Goal: Transaction & Acquisition: Subscribe to service/newsletter

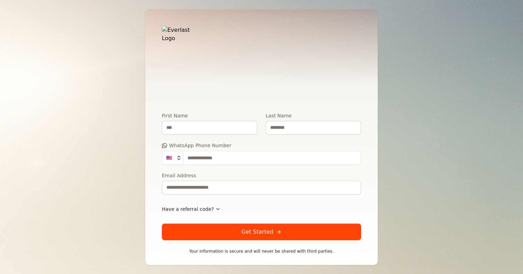
click at [140, 122] on div "Become a Member Enter your details to receive your personalized stress recovery…" at bounding box center [261, 137] width 523 height 274
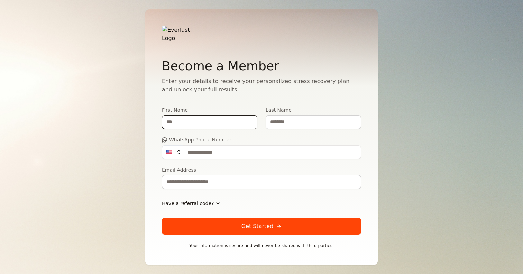
click at [191, 121] on input "First Name" at bounding box center [209, 122] width 95 height 14
type input "*******"
type input "********"
type input "**********"
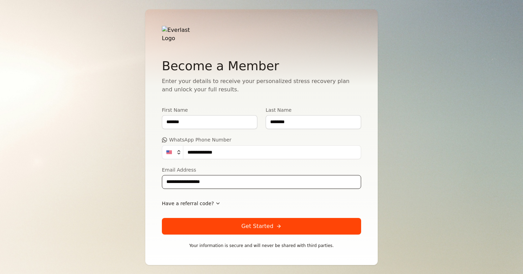
type input "**********"
click at [170, 200] on span "Have a referral code?" at bounding box center [188, 203] width 52 height 7
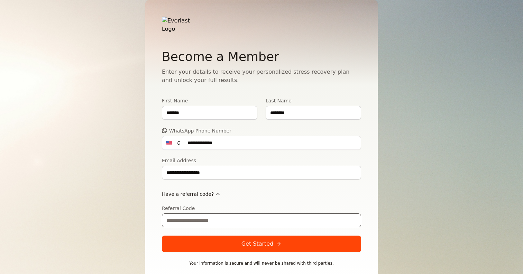
click at [183, 215] on input "Referral Code" at bounding box center [261, 220] width 199 height 14
type input "**********"
click at [241, 235] on button "Get Started" at bounding box center [261, 243] width 199 height 17
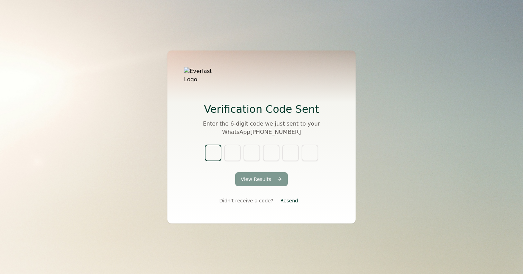
click at [209, 149] on input "text" at bounding box center [213, 152] width 17 height 17
type input "*"
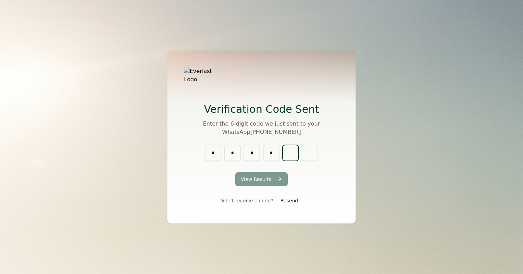
type input "*"
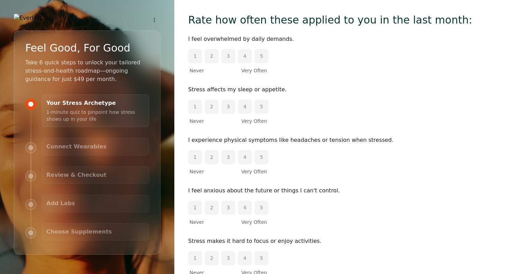
click at [244, 110] on button "4" at bounding box center [245, 107] width 14 height 14
click at [213, 54] on button "2" at bounding box center [212, 56] width 14 height 14
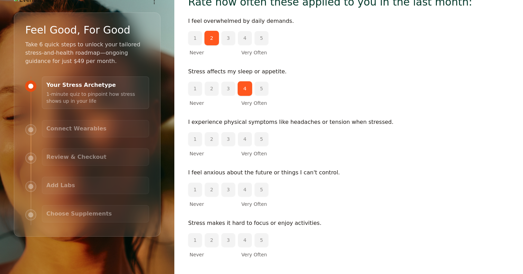
scroll to position [19, 0]
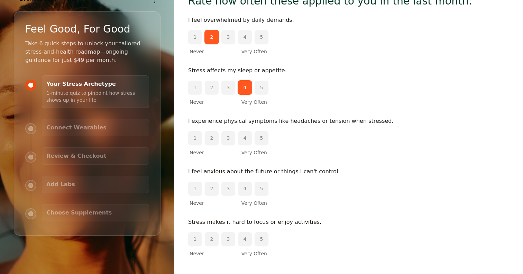
click at [196, 139] on button "1" at bounding box center [195, 138] width 14 height 14
click at [213, 189] on button "2" at bounding box center [212, 188] width 14 height 14
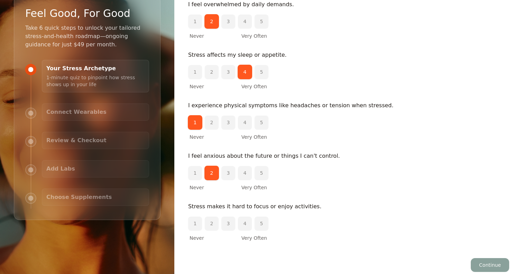
scroll to position [38, 0]
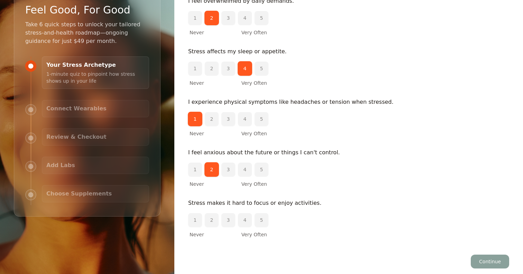
click at [239, 221] on button "4" at bounding box center [245, 220] width 14 height 14
click at [480, 258] on button "Continue" at bounding box center [489, 261] width 38 height 14
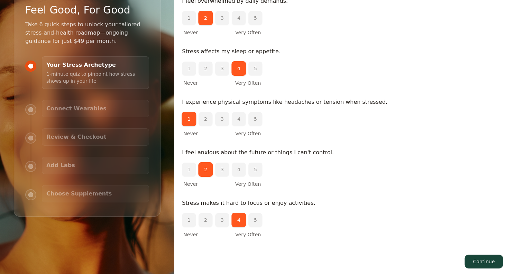
scroll to position [0, 0]
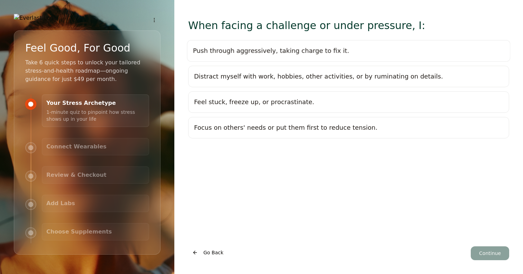
click at [318, 52] on div "Push through aggressively, taking charge to fix it." at bounding box center [271, 51] width 156 height 10
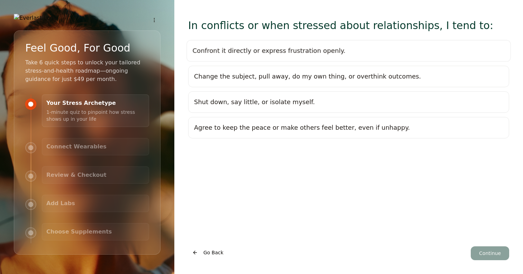
click at [335, 55] on div "Confront it directly or express frustration openly." at bounding box center [349, 51] width 312 height 10
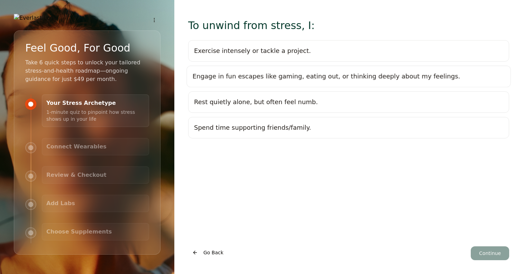
click at [244, 103] on div "Rest quietly alone, but often feel numb." at bounding box center [256, 102] width 124 height 10
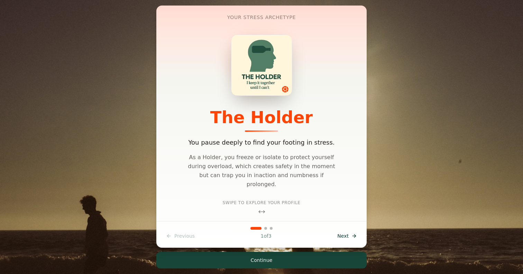
click at [349, 232] on button "Next Next" at bounding box center [347, 236] width 28 height 12
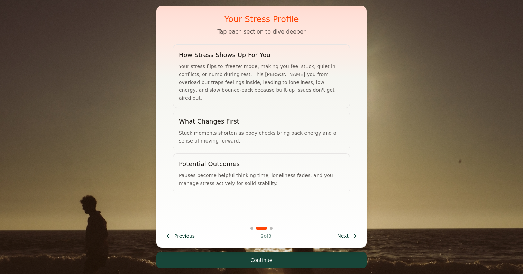
click at [175, 235] on span "Previous" at bounding box center [184, 235] width 20 height 7
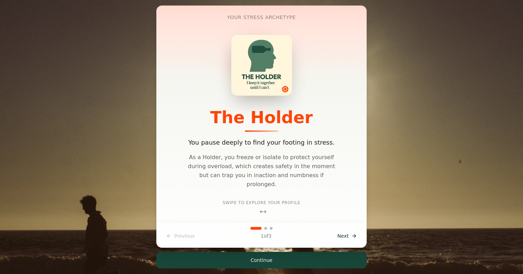
click at [262, 208] on icon at bounding box center [263, 211] width 7 height 7
click at [335, 233] on button "Next Next" at bounding box center [347, 236] width 28 height 12
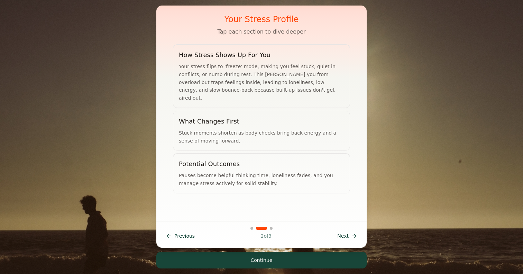
click at [335, 233] on button "Next Next" at bounding box center [347, 236] width 28 height 12
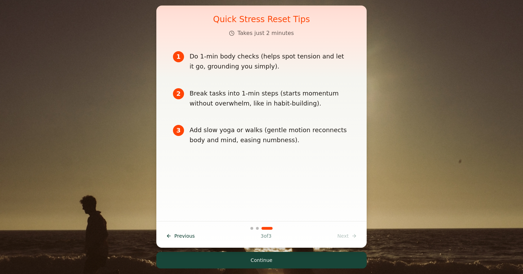
click at [335, 233] on div "Previous Prev 3 of 3 Next Next" at bounding box center [261, 236] width 199 height 12
click at [346, 237] on div "Previous Prev 3 of 3 Next Next" at bounding box center [261, 236] width 199 height 12
drag, startPoint x: 271, startPoint y: 260, endPoint x: 336, endPoint y: 185, distance: 99.5
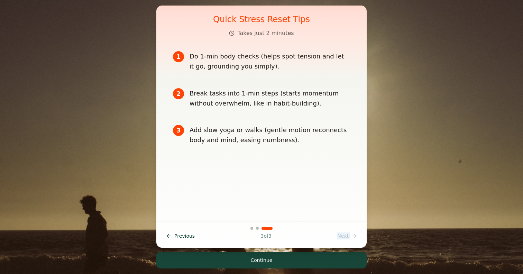
click at [336, 185] on div "Your Stress Archetype The Holder You pause deeply to find your footing in stres…" at bounding box center [261, 137] width 232 height 263
click at [336, 185] on div "Quick Stress Reset Tips Takes just 2 minutes 1 Do 1-min body checks (helps spot…" at bounding box center [262, 113] width 194 height 215
click at [255, 259] on button "Continue" at bounding box center [261, 260] width 210 height 17
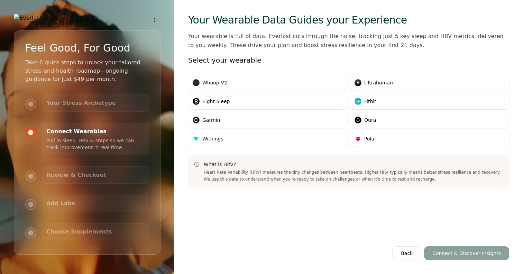
click at [448, 258] on div "Back Connect & Discover Insights" at bounding box center [450, 253] width 117 height 14
click at [368, 120] on span "Oura" at bounding box center [371, 119] width 12 height 7
click at [458, 265] on div "Your Wearable Data Guides your Experience Your wearable is full of data. Everla…" at bounding box center [348, 137] width 348 height 274
click at [458, 256] on button "Connect & Discover Insights" at bounding box center [466, 253] width 85 height 14
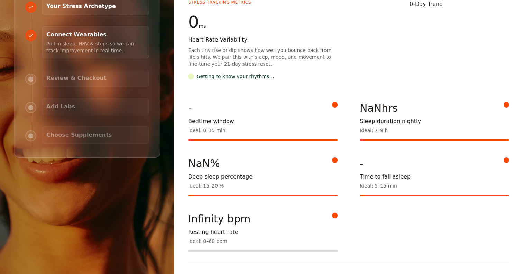
scroll to position [105, 0]
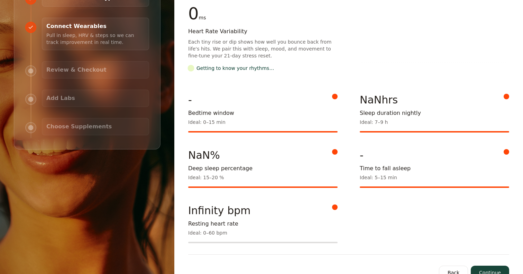
click at [488, 265] on button "Continue" at bounding box center [489, 272] width 38 height 14
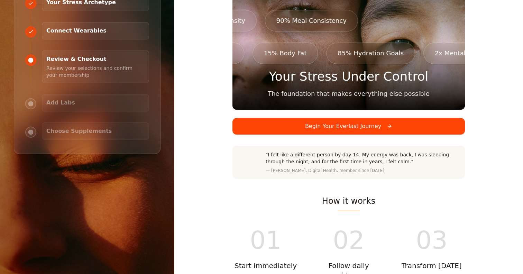
scroll to position [129, 0]
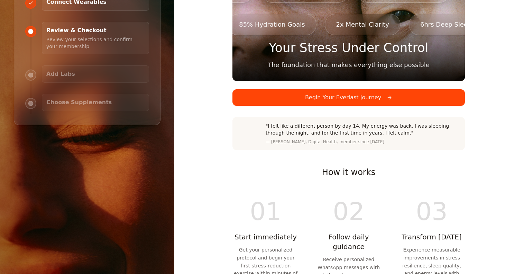
click at [364, 89] on button "Begin Your Everlast Journey" at bounding box center [348, 97] width 232 height 17
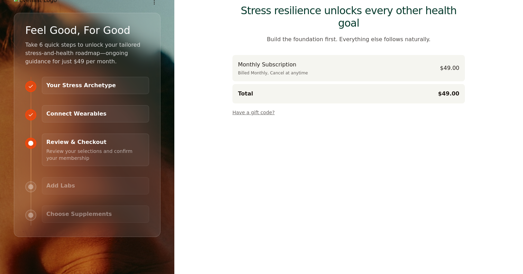
scroll to position [0, 0]
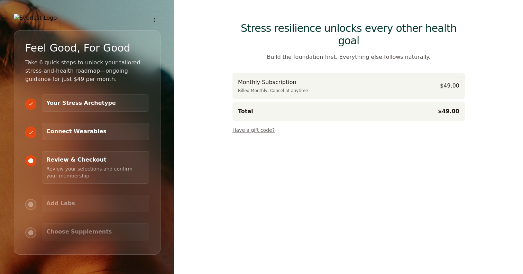
click at [96, 164] on h3 "Review & Checkout" at bounding box center [95, 160] width 98 height 8
click at [81, 135] on h3 "Connect Wearables" at bounding box center [95, 131] width 98 height 8
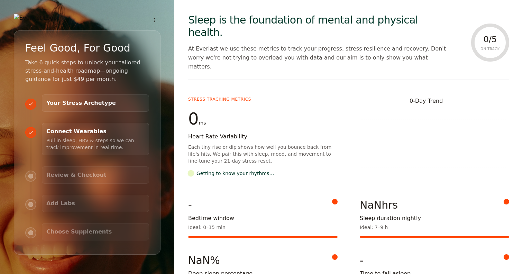
scroll to position [105, 0]
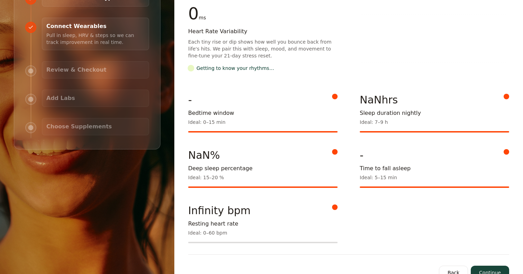
click at [485, 265] on button "Continue" at bounding box center [489, 272] width 38 height 14
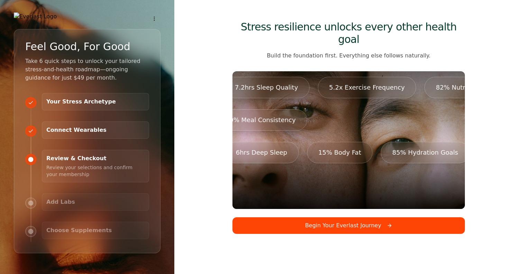
scroll to position [0, 0]
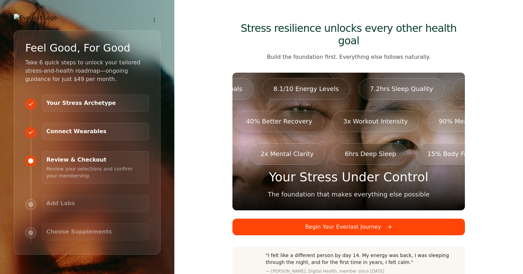
click at [384, 218] on button "Begin Your Everlast Journey" at bounding box center [348, 226] width 232 height 17
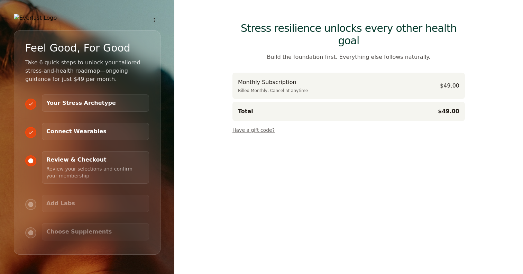
scroll to position [29, 0]
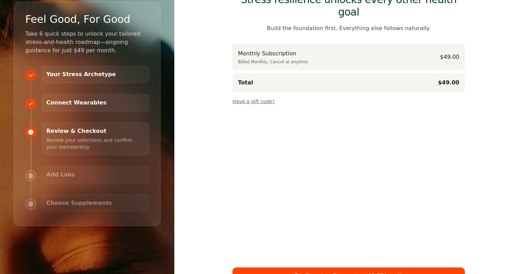
click at [261, 95] on button "Have a gift code?" at bounding box center [253, 100] width 42 height 10
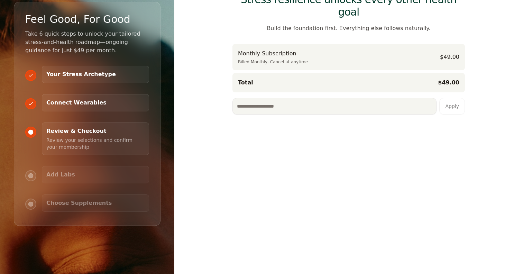
click at [260, 98] on input at bounding box center [334, 106] width 204 height 17
type input "**********"
click at [449, 98] on button "Apply" at bounding box center [452, 106] width 26 height 17
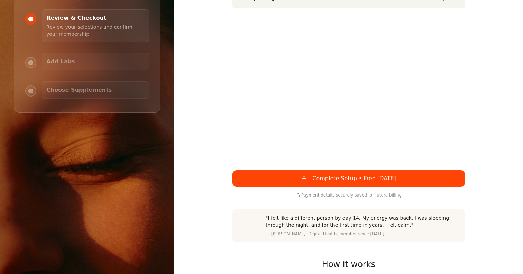
scroll to position [146, 0]
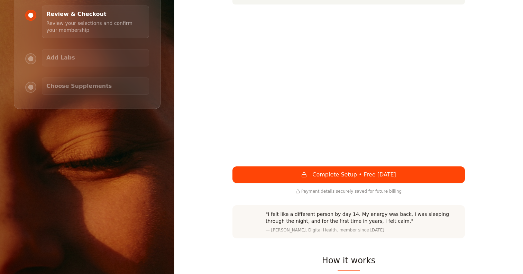
click at [390, 166] on button "Complete Setup • Free Today" at bounding box center [348, 174] width 232 height 17
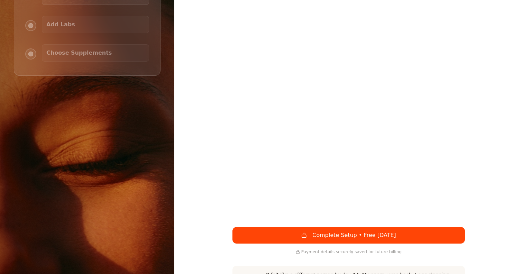
scroll to position [181, 0]
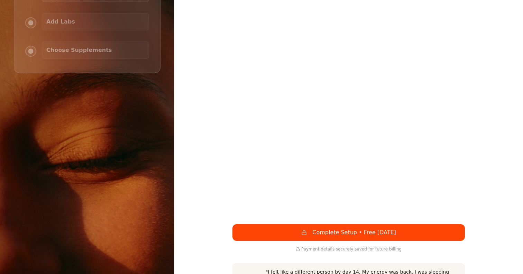
click at [369, 224] on button "Complete Setup • Free Today" at bounding box center [348, 232] width 232 height 17
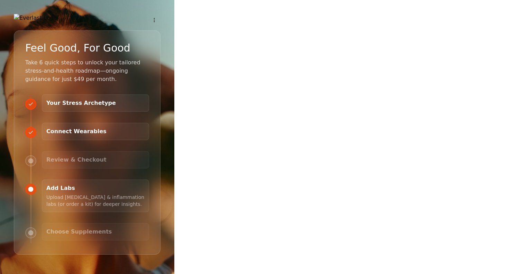
scroll to position [0, 0]
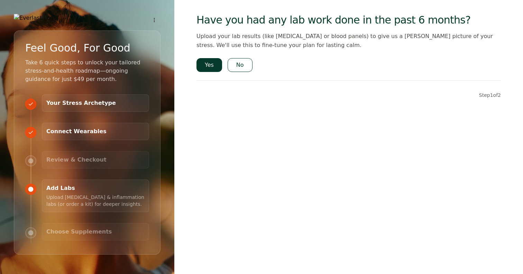
click at [209, 66] on button "Yes" at bounding box center [209, 65] width 26 height 14
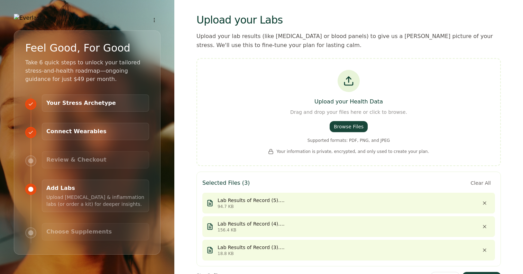
scroll to position [26, 0]
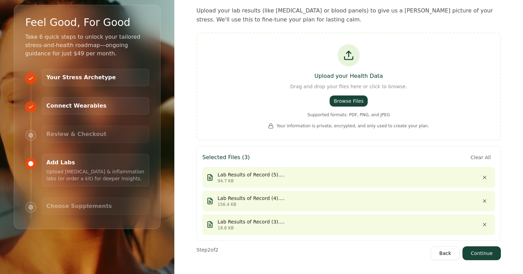
click at [486, 253] on button "Continue" at bounding box center [481, 253] width 38 height 14
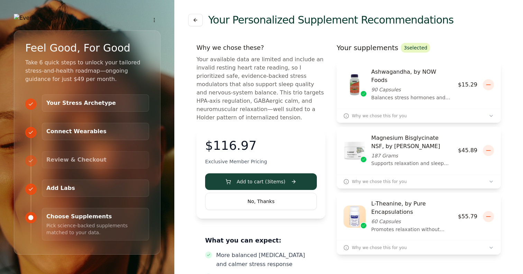
click at [488, 147] on icon at bounding box center [488, 150] width 7 height 7
click at [283, 174] on button "Add to cart ( 2 items)" at bounding box center [261, 181] width 112 height 17
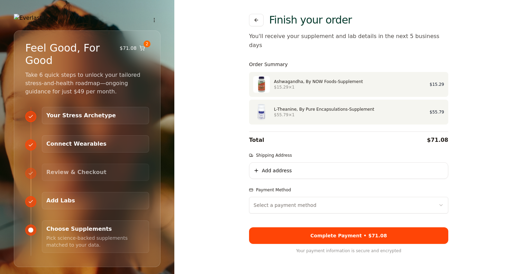
click at [297, 164] on button "Add address" at bounding box center [348, 170] width 199 height 17
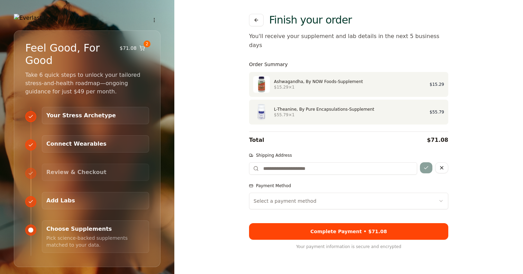
click at [253, 20] on button at bounding box center [256, 20] width 15 height 12
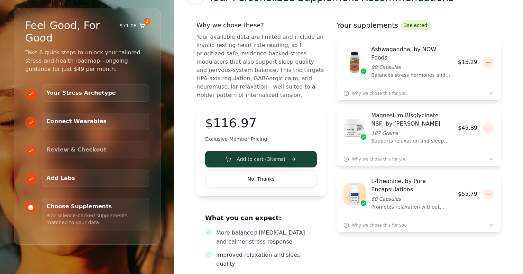
scroll to position [44, 0]
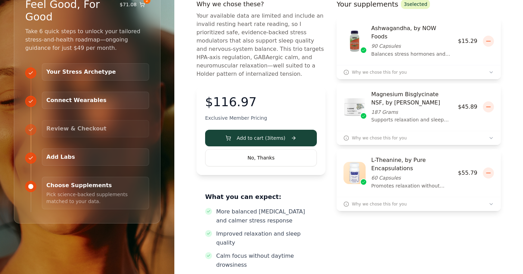
click at [260, 152] on button "No, Thanks" at bounding box center [261, 157] width 112 height 17
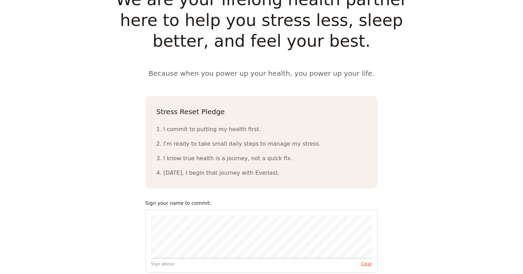
scroll to position [651, 0]
click at [246, 227] on div "Sign above Clear" at bounding box center [261, 240] width 232 height 63
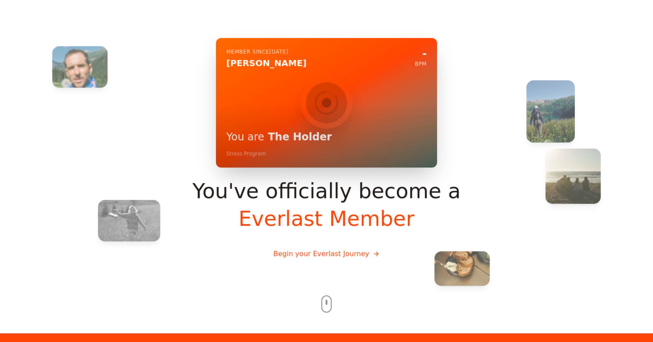
scroll to position [0, 0]
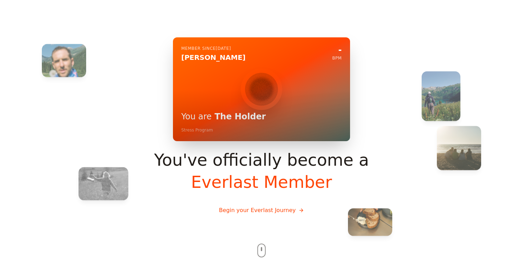
click at [264, 210] on button "Begin your Everlast Journey" at bounding box center [261, 209] width 96 height 19
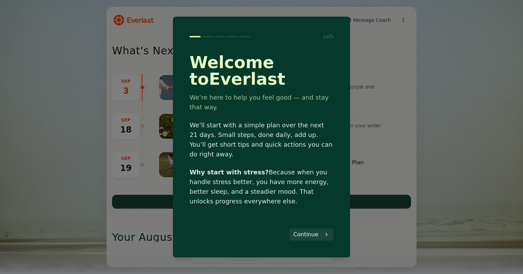
click at [318, 228] on button "Continue" at bounding box center [311, 234] width 44 height 12
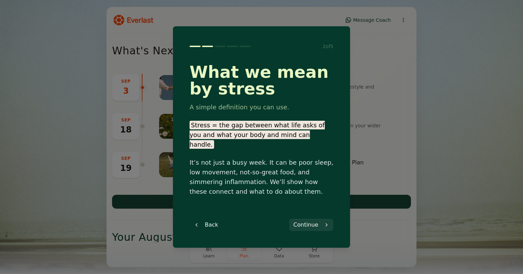
click at [317, 218] on button "Continue" at bounding box center [311, 224] width 44 height 12
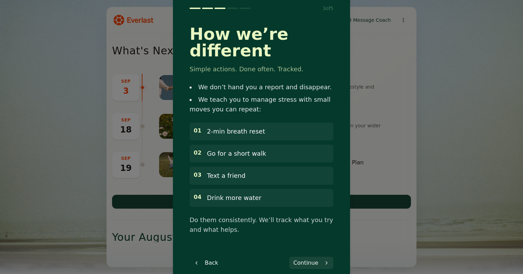
click at [313, 256] on button "Continue" at bounding box center [311, 262] width 44 height 12
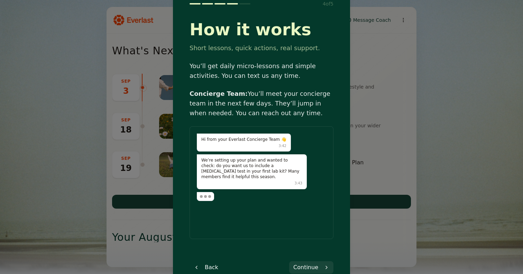
click at [199, 265] on button "Back" at bounding box center [205, 267] width 33 height 12
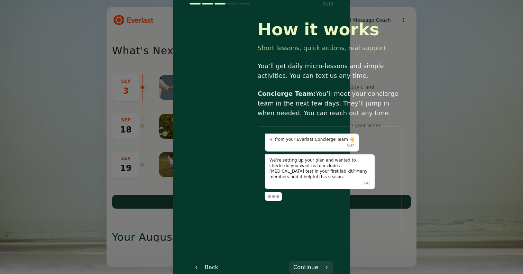
click at [199, 264] on div "3 of 5 How it works Short lessons, quick actions, real support. You’ll get dail…" at bounding box center [261, 137] width 160 height 290
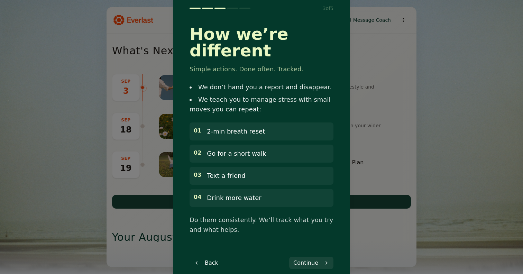
click at [208, 256] on button "Back" at bounding box center [205, 262] width 33 height 12
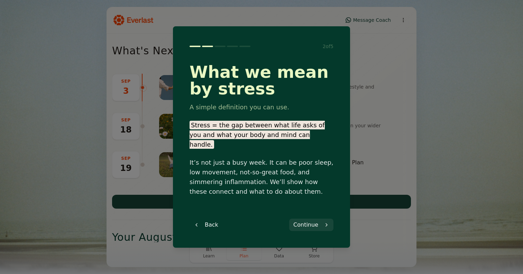
click at [212, 226] on div "2 of 5 What we mean by stress A simple definition you can use. Stress = the gap…" at bounding box center [261, 137] width 160 height 205
click at [212, 222] on button "Back" at bounding box center [205, 224] width 33 height 12
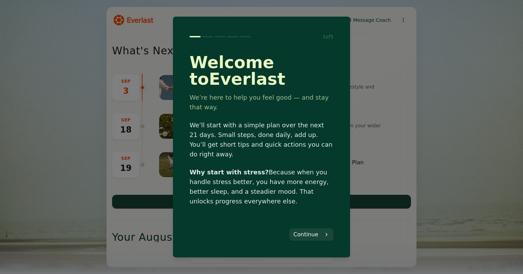
click at [316, 234] on button "Continue" at bounding box center [311, 234] width 44 height 12
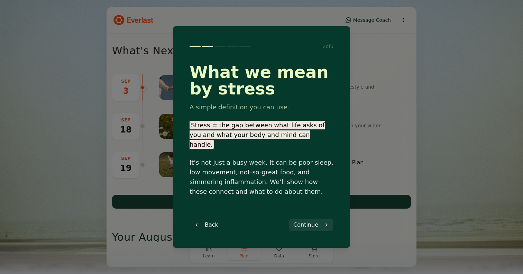
click at [311, 223] on button "Continue" at bounding box center [311, 224] width 44 height 12
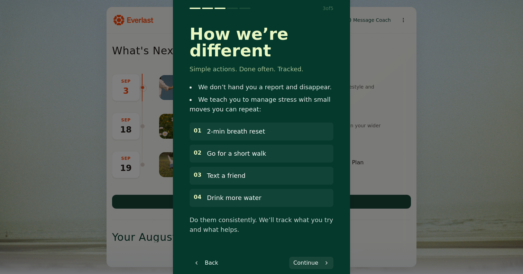
click at [307, 256] on button "Continue" at bounding box center [311, 262] width 44 height 12
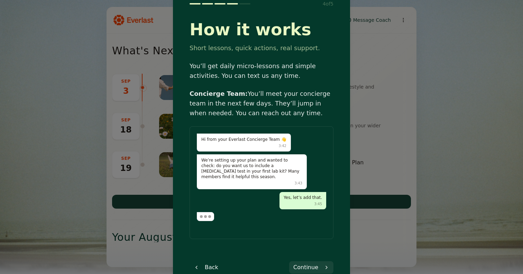
click at [311, 266] on button "Continue" at bounding box center [311, 267] width 44 height 12
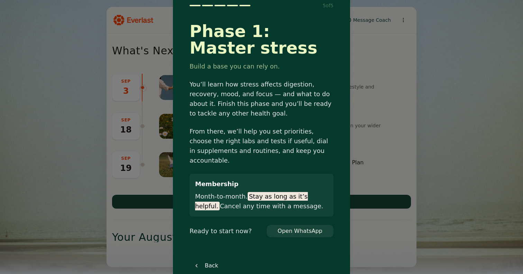
click at [311, 259] on div "Back" at bounding box center [261, 265] width 144 height 12
click at [372, 216] on div at bounding box center [261, 137] width 523 height 274
click at [372, 215] on div at bounding box center [261, 137] width 523 height 274
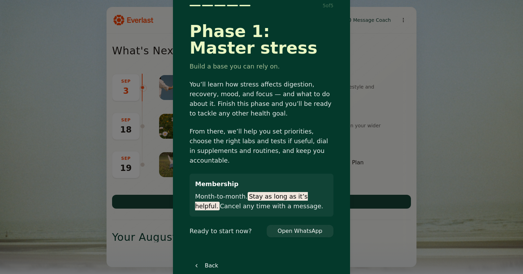
click at [372, 215] on div at bounding box center [261, 137] width 523 height 274
click at [372, 212] on div at bounding box center [261, 137] width 523 height 274
click at [135, 118] on div at bounding box center [261, 137] width 523 height 274
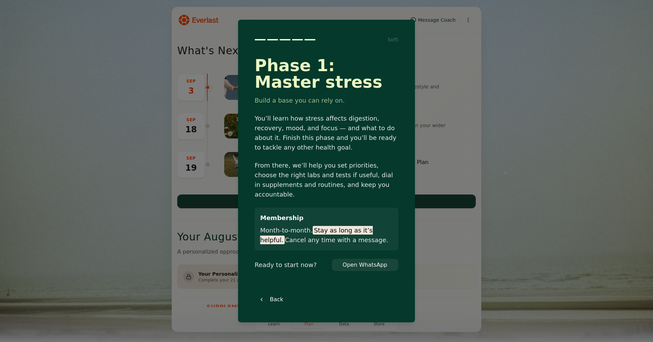
click at [399, 33] on div "5 of 5 Phase 1: Master stress Build a base you can rely on. You’ll learn how st…" at bounding box center [326, 171] width 160 height 286
click at [490, 63] on div at bounding box center [326, 171] width 653 height 342
drag, startPoint x: 490, startPoint y: 63, endPoint x: 484, endPoint y: 123, distance: 60.8
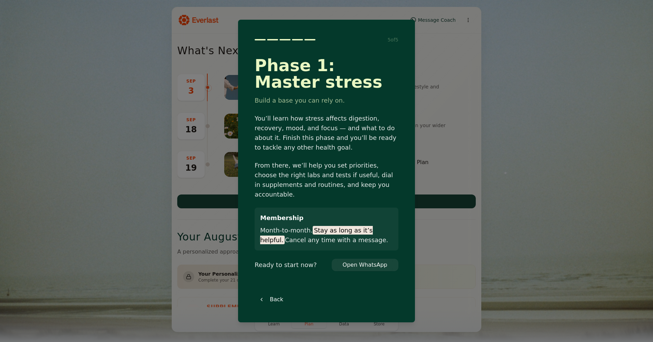
click at [484, 123] on div at bounding box center [326, 171] width 653 height 342
drag, startPoint x: 484, startPoint y: 123, endPoint x: 484, endPoint y: 139, distance: 15.6
click at [484, 138] on div at bounding box center [326, 171] width 653 height 342
click at [484, 139] on div at bounding box center [326, 171] width 653 height 342
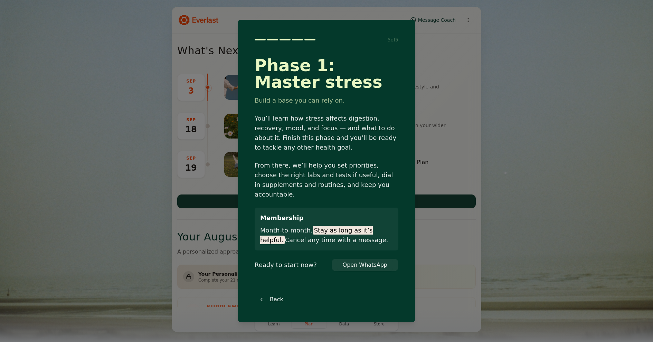
click at [484, 139] on div at bounding box center [326, 171] width 653 height 342
drag, startPoint x: 484, startPoint y: 139, endPoint x: 354, endPoint y: 157, distance: 130.8
click at [381, 157] on body "Message Coach What's Next? SEP 3 Everlast Concierge Team Kickoff Call Schedule …" at bounding box center [326, 171] width 653 height 342
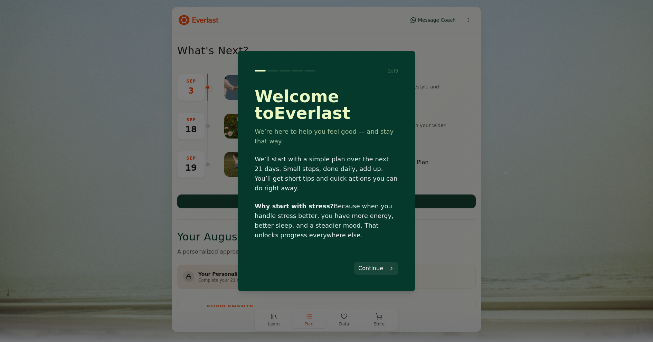
click at [462, 133] on div at bounding box center [326, 171] width 653 height 342
click at [378, 265] on button "Continue" at bounding box center [376, 268] width 44 height 12
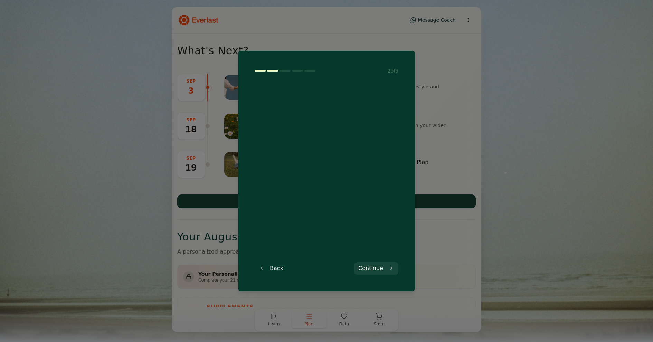
click at [378, 265] on button "Continue" at bounding box center [376, 268] width 44 height 12
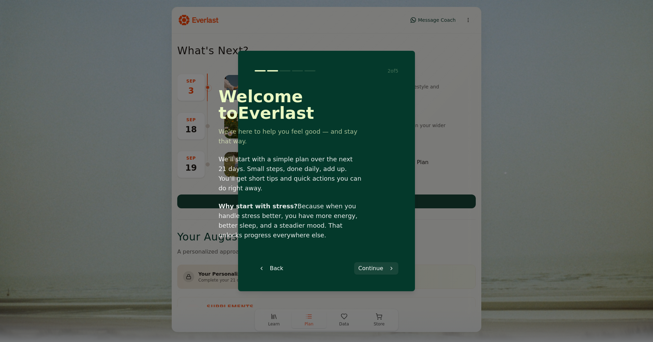
click at [378, 265] on div "2 of 5 Welcome to Everlast We’re here to help you feel good — and stay that way…" at bounding box center [326, 171] width 160 height 224
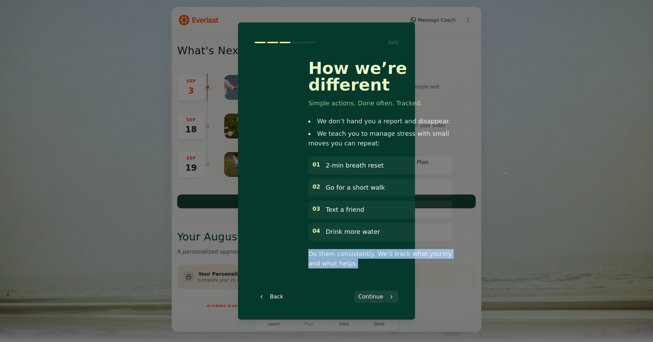
click at [378, 265] on div "3 of 5 How we’re different Simple actions. Done often. Tracked. We don’t hand y…" at bounding box center [326, 171] width 160 height 281
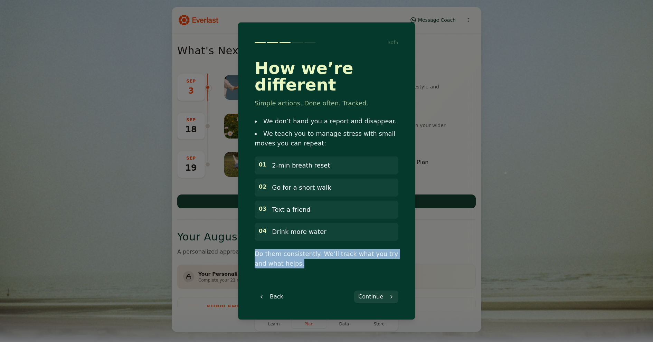
click at [377, 291] on button "Continue" at bounding box center [376, 297] width 44 height 12
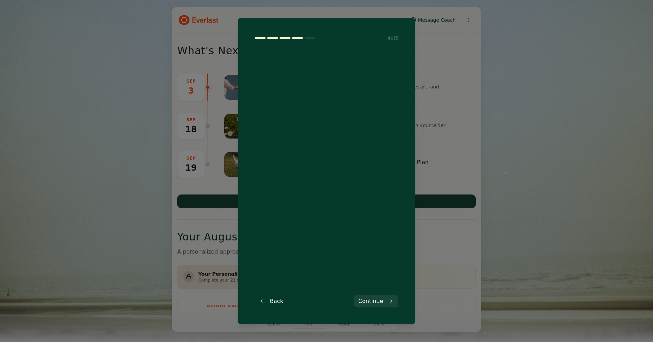
click at [382, 291] on div "4 of 5 How it works Short lessons, quick actions, real support. You’ll get dail…" at bounding box center [326, 171] width 160 height 290
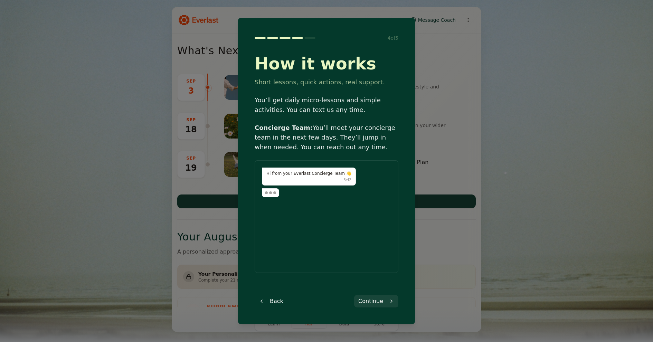
click at [381, 298] on button "Continue" at bounding box center [376, 301] width 44 height 12
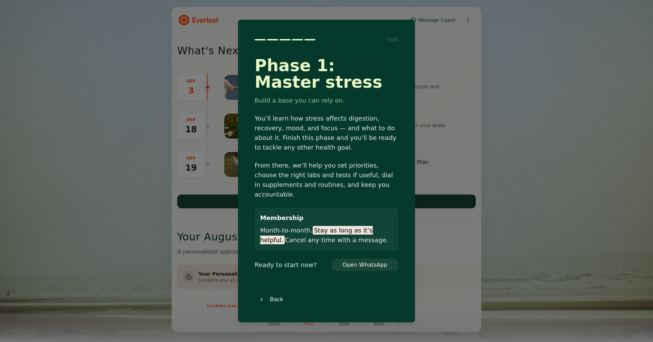
click at [378, 297] on div "Back" at bounding box center [327, 299] width 144 height 12
click at [295, 261] on p "Ready to start now?" at bounding box center [286, 265] width 62 height 10
click at [366, 260] on button "Open WhatsApp" at bounding box center [365, 265] width 56 height 12
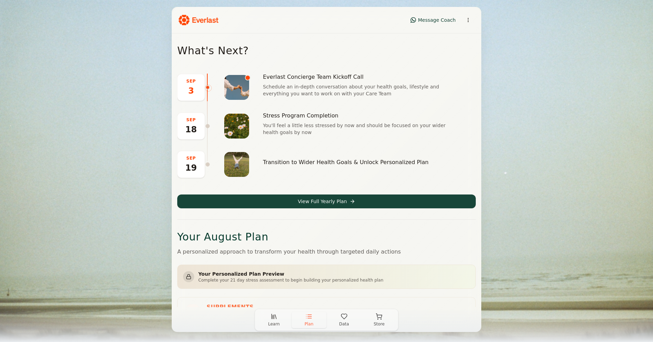
click at [275, 310] on div "Learn Plan Data Store" at bounding box center [327, 320] width 144 height 22
click at [275, 317] on icon "button" at bounding box center [275, 317] width 1 height 4
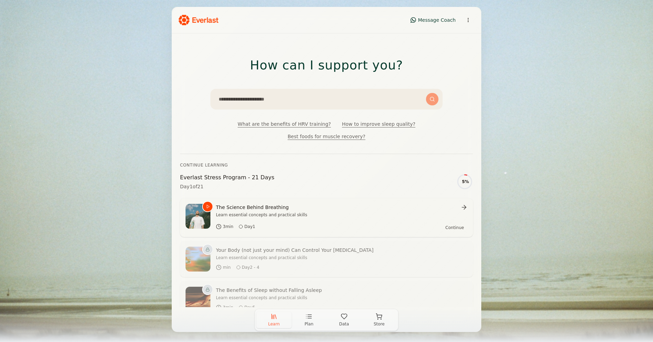
click at [347, 313] on icon "button" at bounding box center [344, 316] width 7 height 7
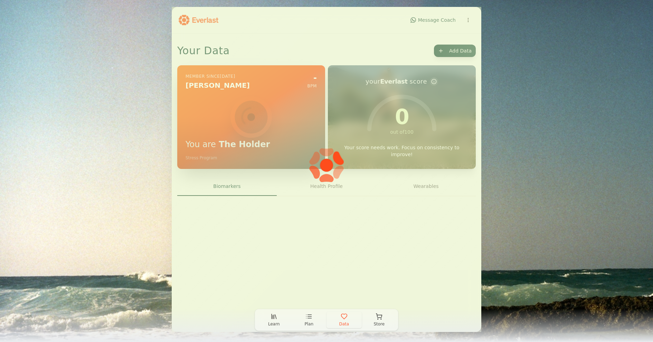
click at [344, 318] on icon "button" at bounding box center [344, 316] width 7 height 7
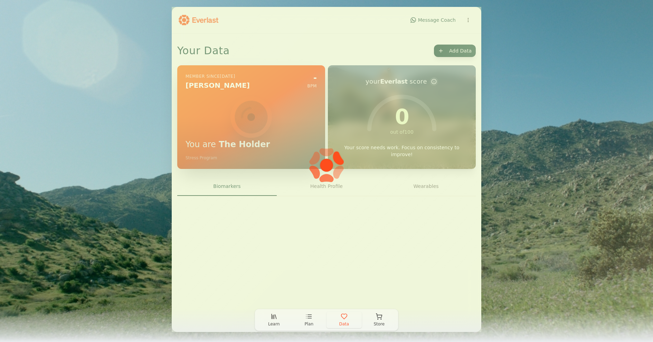
click at [332, 323] on button "Data" at bounding box center [344, 320] width 35 height 17
